Goal: Check status: Check status

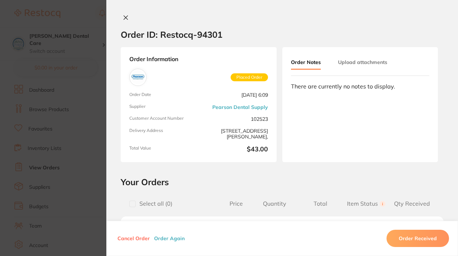
scroll to position [238, 0]
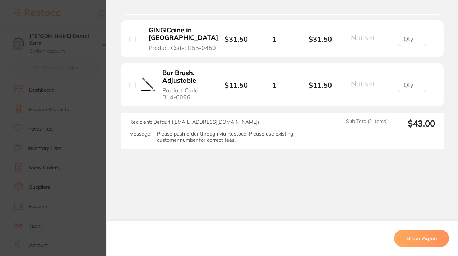
click at [74, 88] on section "Order ID: Restocq- 94301 Order Information Rejected Order Order Date Sept 22 20…" at bounding box center [229, 128] width 458 height 256
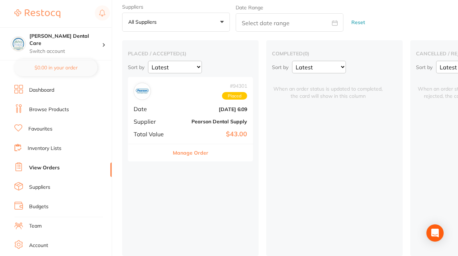
click at [197, 101] on div "# 94301 Placed Date Sept 22 2025, 6:09 Supplier Pearson Dental Supply Total Val…" at bounding box center [190, 110] width 125 height 66
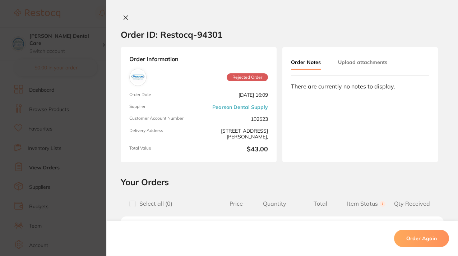
click at [84, 25] on section "Order ID: Restocq- 94301 Order Information Rejected Order Order Date Sept 22 20…" at bounding box center [229, 128] width 458 height 256
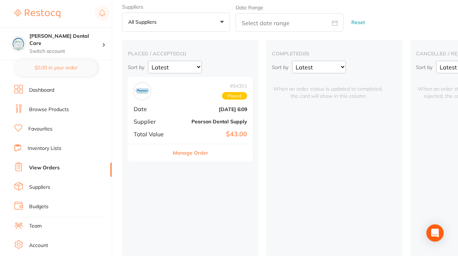
click at [181, 92] on div "# 94301 Placed" at bounding box center [190, 91] width 113 height 17
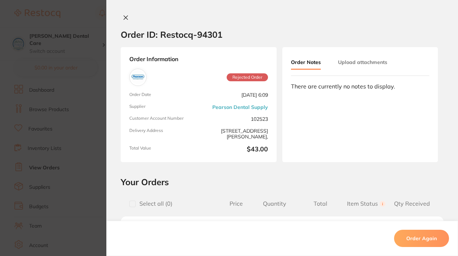
click at [82, 69] on section "Order ID: Restocq- 94301 Order Information Rejected Order Order Date Sept 22 20…" at bounding box center [229, 128] width 458 height 256
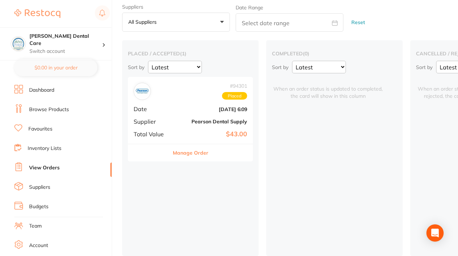
click at [156, 109] on div "# 94301 Placed Date Sept 22 2025, 6:09 Supplier Pearson Dental Supply Total Val…" at bounding box center [190, 110] width 125 height 66
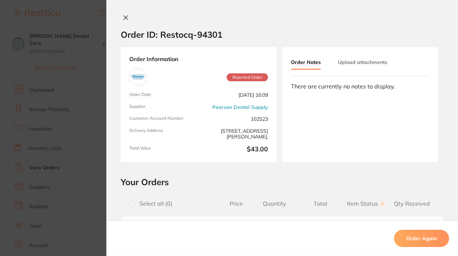
click at [93, 113] on section "Order ID: Restocq- 94301 Order Information Rejected Order Order Date Sept 22 20…" at bounding box center [229, 128] width 458 height 256
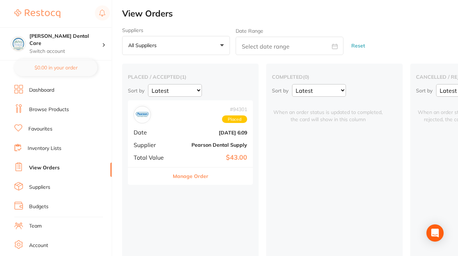
click at [199, 89] on select "Latest Notification" at bounding box center [175, 90] width 54 height 13
select select "Notification"
click at [148, 84] on select "Latest Notification" at bounding box center [175, 90] width 54 height 13
click at [199, 91] on select "Latest Notification" at bounding box center [175, 90] width 54 height 13
click at [230, 122] on span "Placed" at bounding box center [234, 119] width 25 height 8
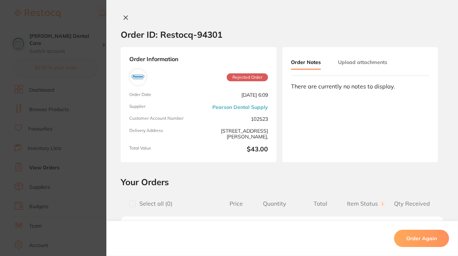
click at [250, 76] on span "Rejected Order" at bounding box center [247, 77] width 41 height 8
click at [88, 33] on section "Order ID: Restocq- 94301 Order Information Rejected Order Order Date Sept 22 20…" at bounding box center [229, 128] width 458 height 256
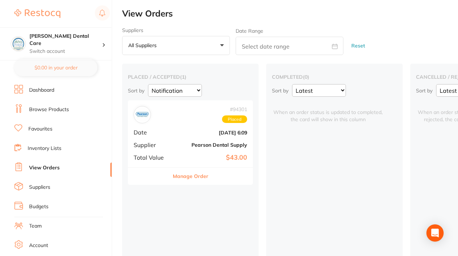
click at [232, 82] on div "placed / accepted ( 1 ) Sort by Latest Notification" at bounding box center [190, 85] width 125 height 23
click at [172, 133] on div "# 94301 Placed Date Sept 22 2025, 6:09 Supplier Pearson Dental Supply Total Val…" at bounding box center [190, 133] width 125 height 66
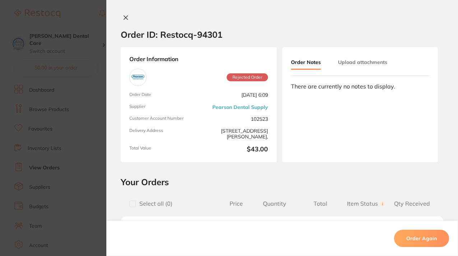
click at [123, 18] on icon at bounding box center [126, 18] width 6 height 6
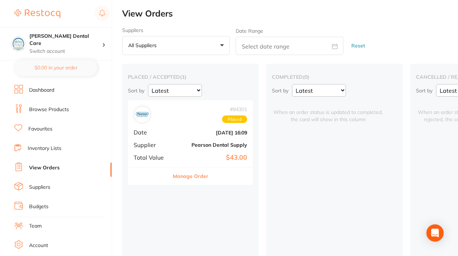
click at [184, 137] on div "# 94301 Placed Date [DATE] 16:09 Supplier [PERSON_NAME] Dental Supply Total Val…" at bounding box center [190, 133] width 125 height 66
